Goal: Information Seeking & Learning: Learn about a topic

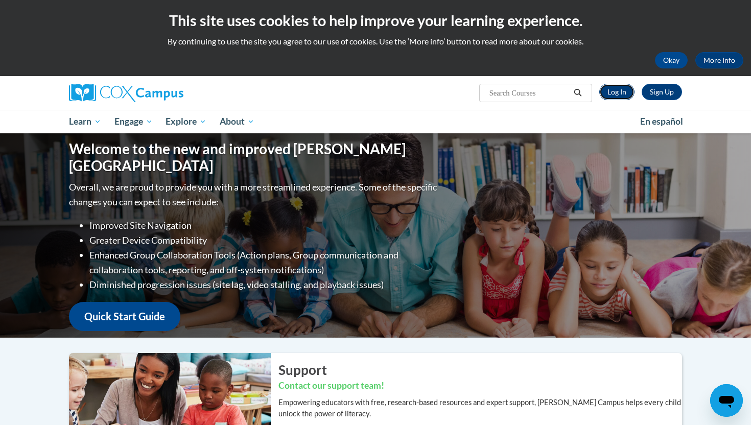
click at [624, 92] on link "Log In" at bounding box center [616, 92] width 35 height 16
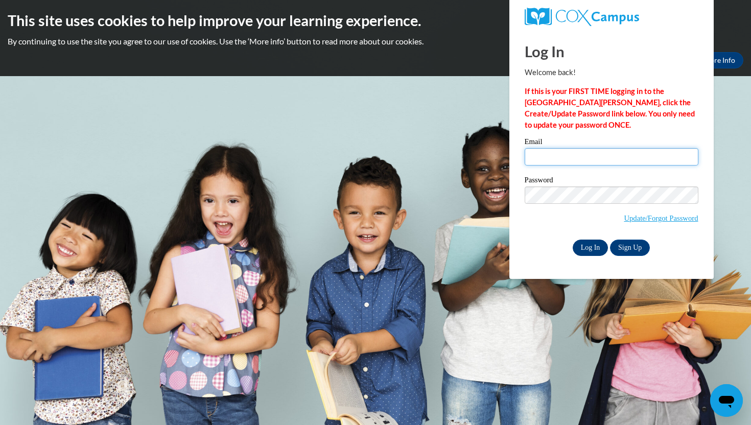
type input "mpeterson1@waukesha.k12.wi.us"
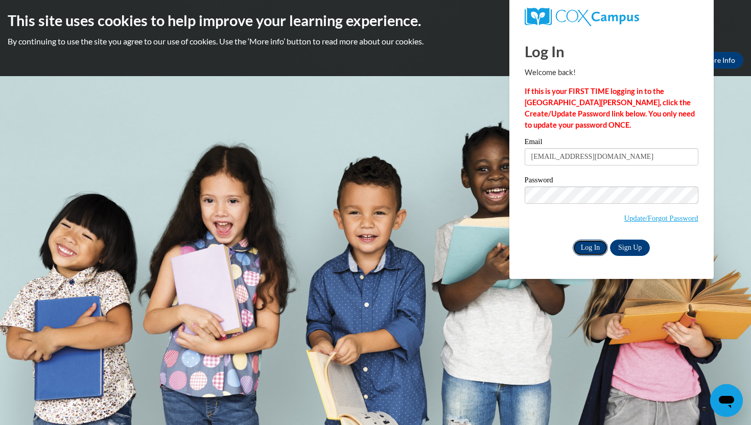
click at [590, 244] on input "Log In" at bounding box center [591, 248] width 36 height 16
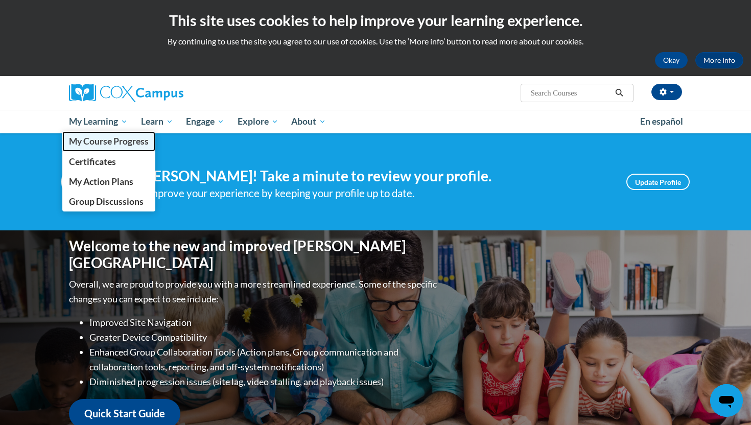
click at [107, 142] on span "My Course Progress" at bounding box center [109, 141] width 80 height 11
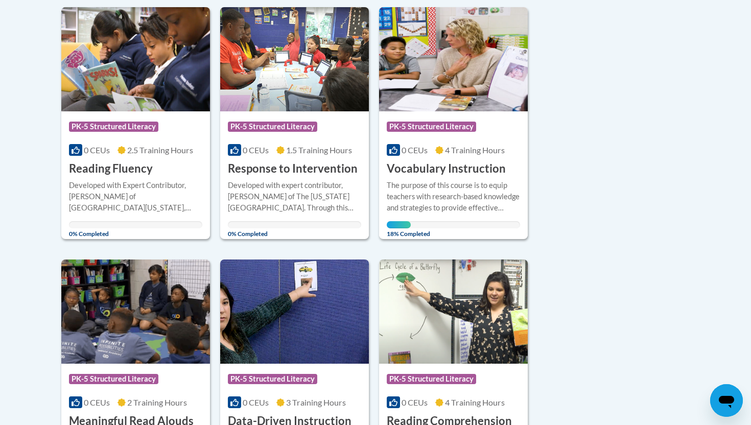
scroll to position [266, 0]
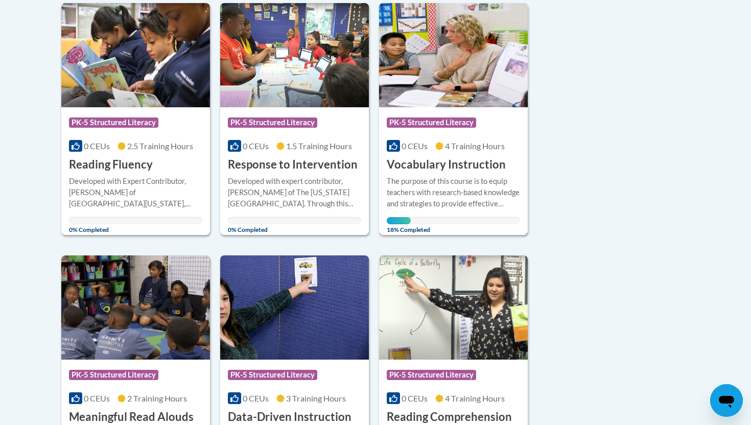
click at [443, 53] on img at bounding box center [453, 55] width 149 height 104
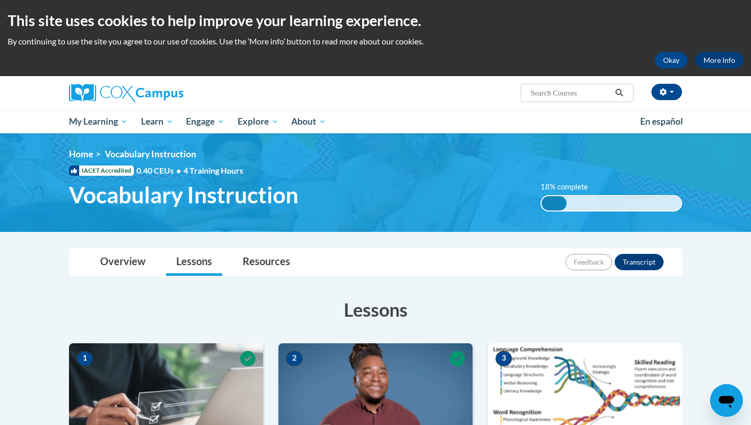
click at [236, 313] on h3 "Lessons" at bounding box center [375, 310] width 613 height 26
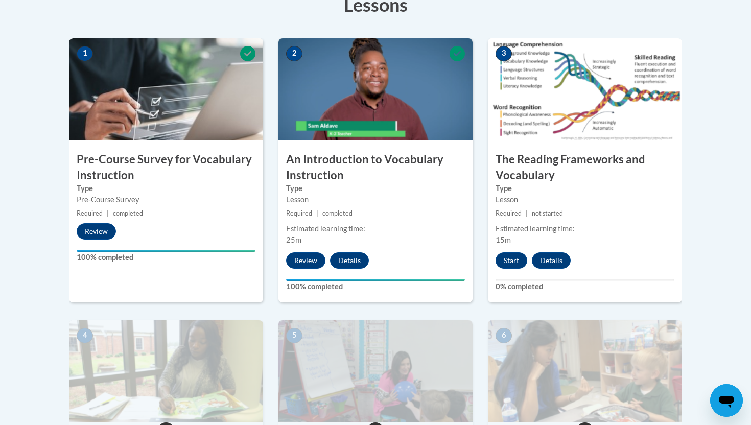
scroll to position [307, 0]
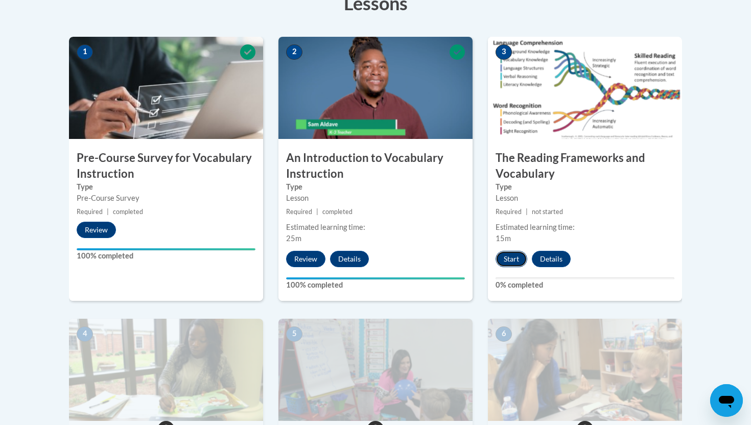
click at [504, 263] on button "Start" at bounding box center [512, 259] width 32 height 16
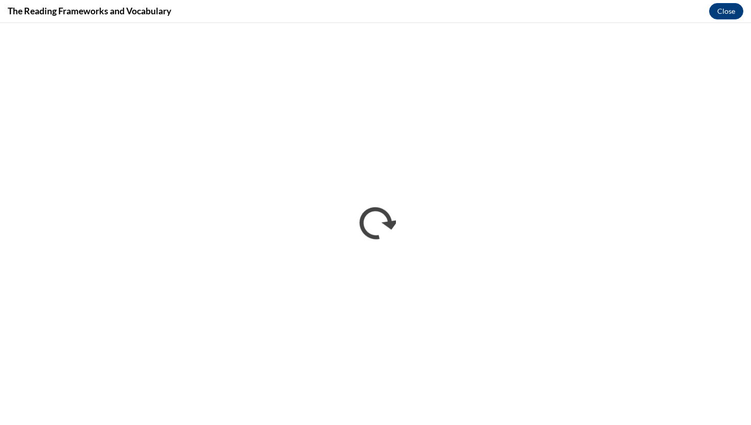
scroll to position [0, 0]
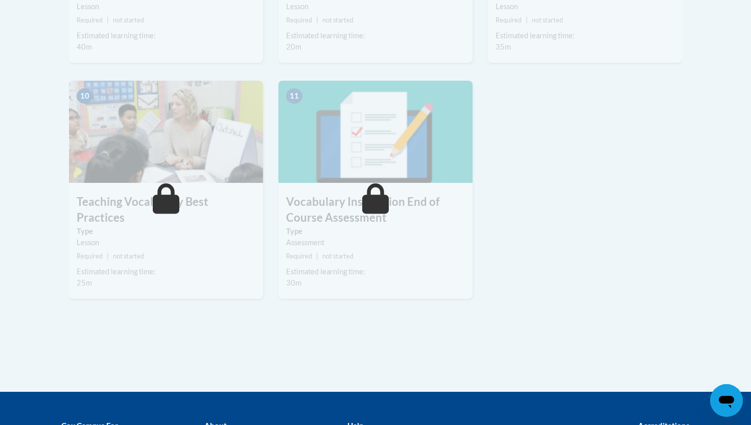
scroll to position [1063, 0]
